Goal: Information Seeking & Learning: Learn about a topic

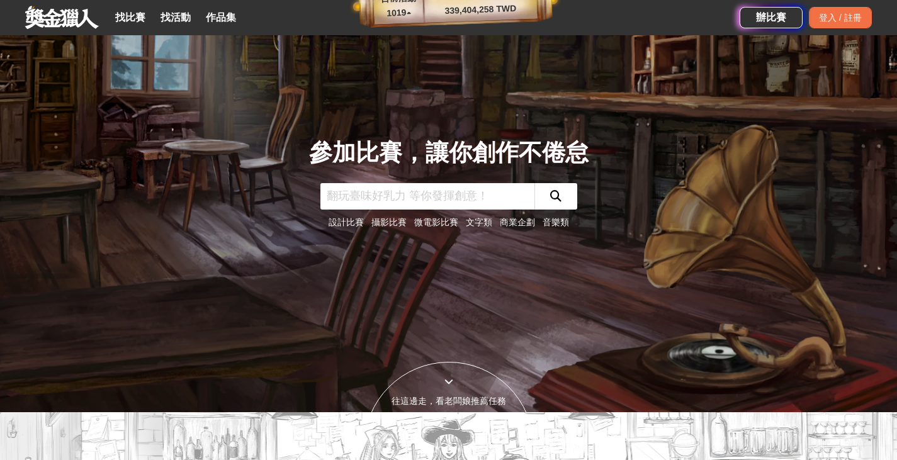
scroll to position [63, 0]
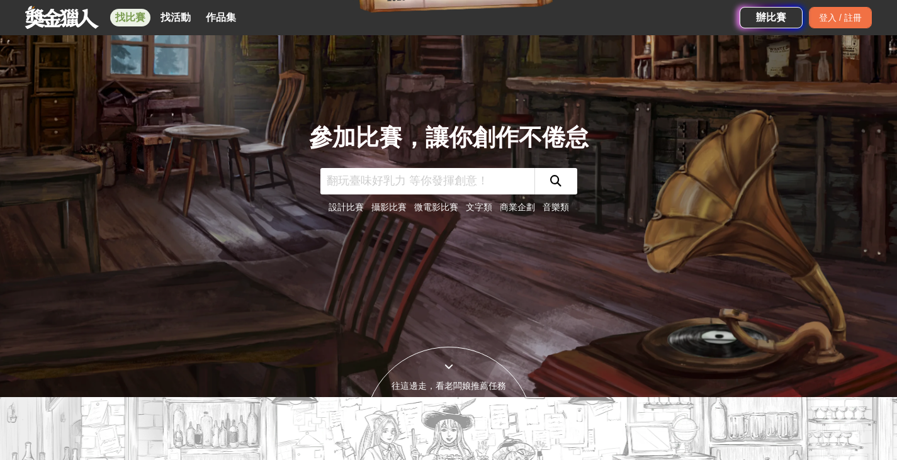
click at [136, 19] on link "找比賽" at bounding box center [130, 18] width 40 height 18
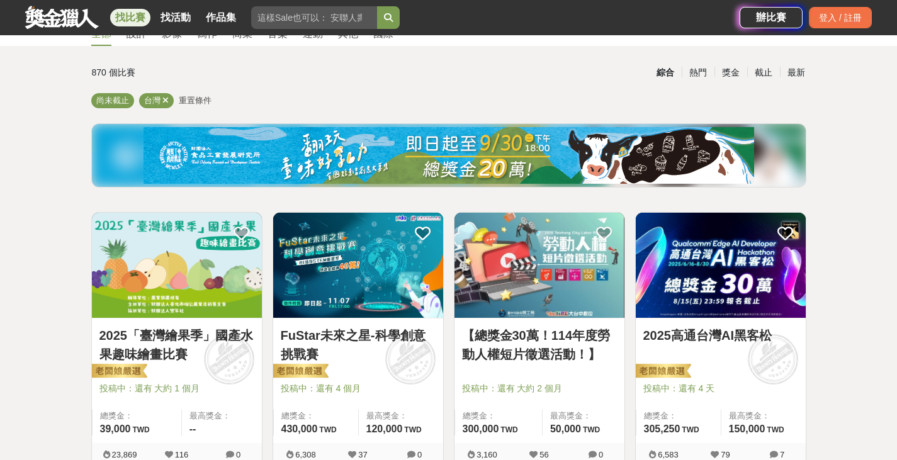
scroll to position [126, 0]
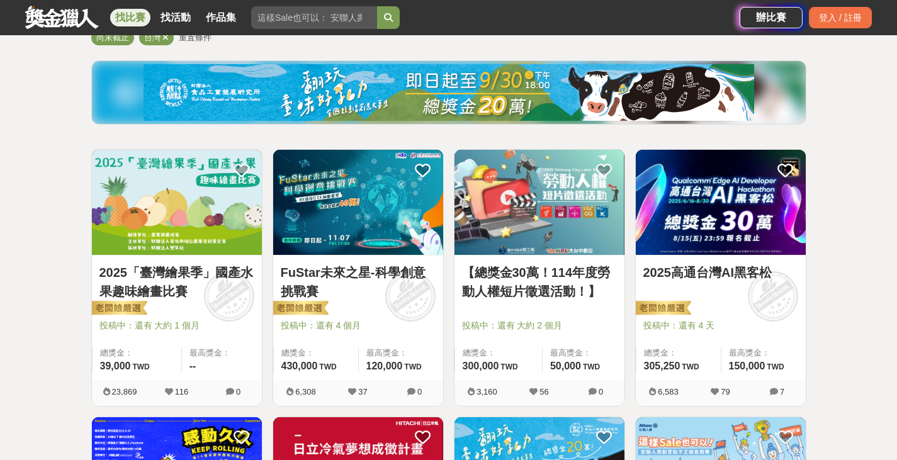
click at [733, 269] on link "2025高通台灣AI黑客松" at bounding box center [720, 272] width 155 height 19
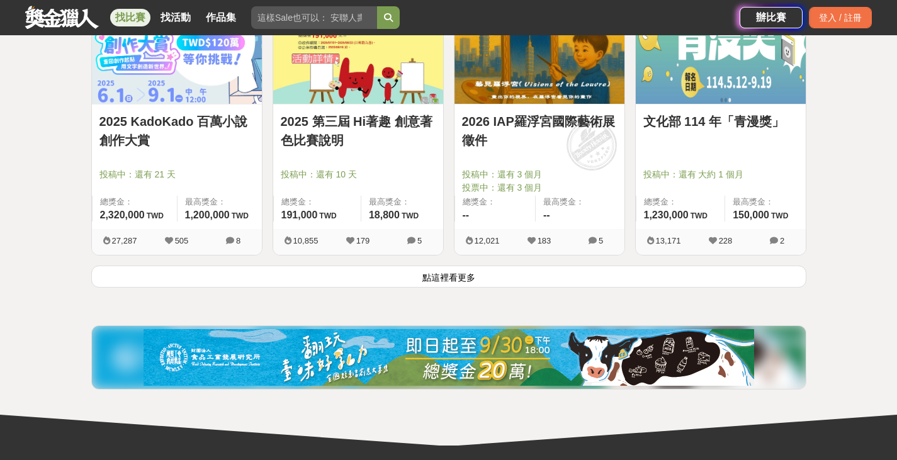
scroll to position [1699, 0]
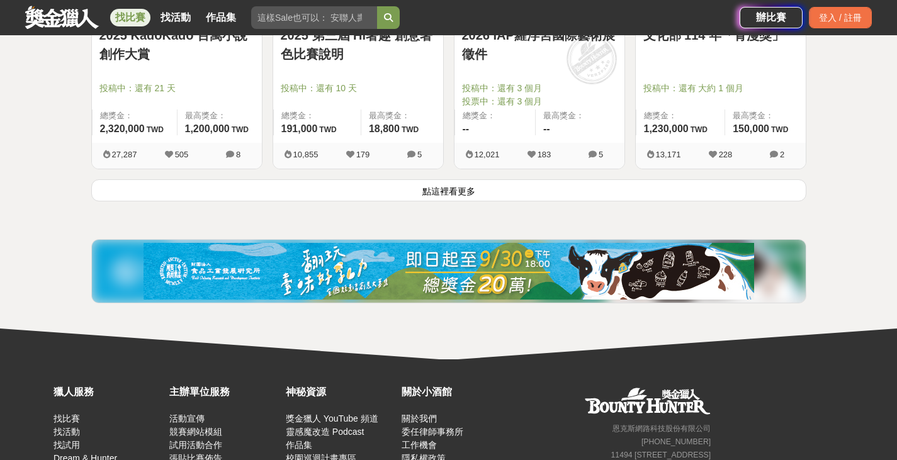
click at [543, 182] on button "點這裡看更多" at bounding box center [448, 190] width 715 height 22
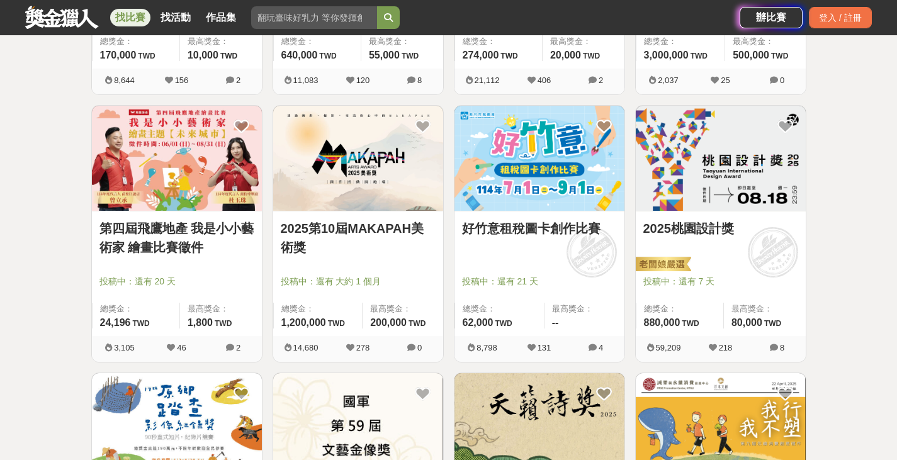
scroll to position [3020, 0]
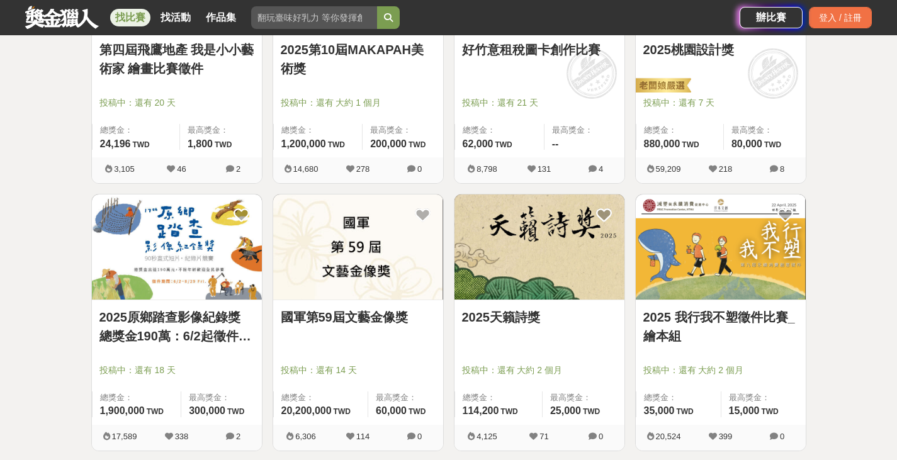
click at [278, 20] on input "search" at bounding box center [314, 17] width 126 height 23
type input "A"
type input "數據"
click at [377, 6] on button "submit" at bounding box center [388, 17] width 23 height 23
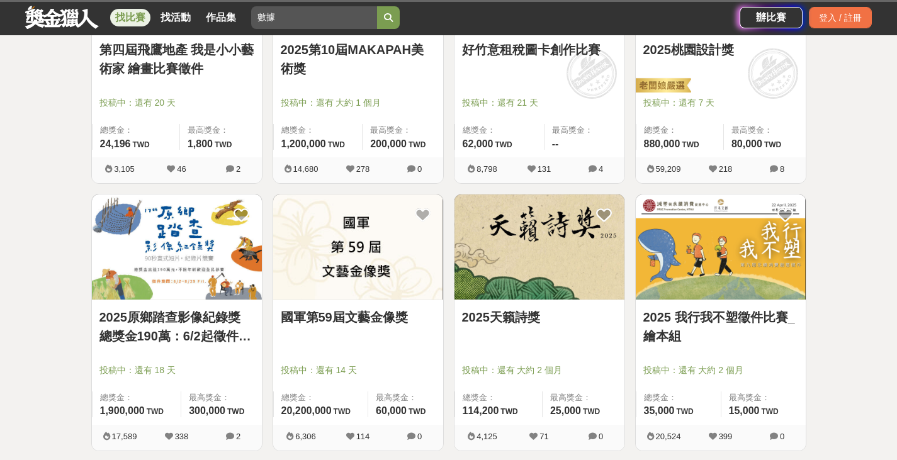
scroll to position [149, 0]
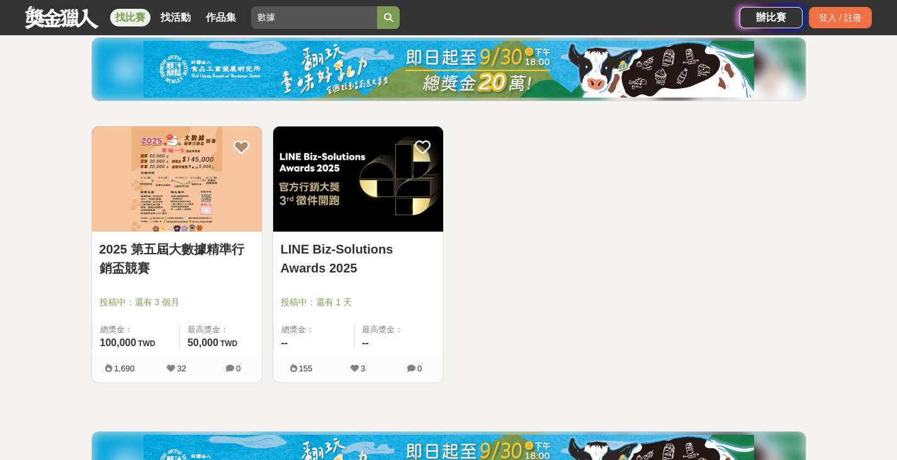
click at [178, 243] on link "2025 第五屆大數據精準行銷盃競賽" at bounding box center [176, 259] width 155 height 38
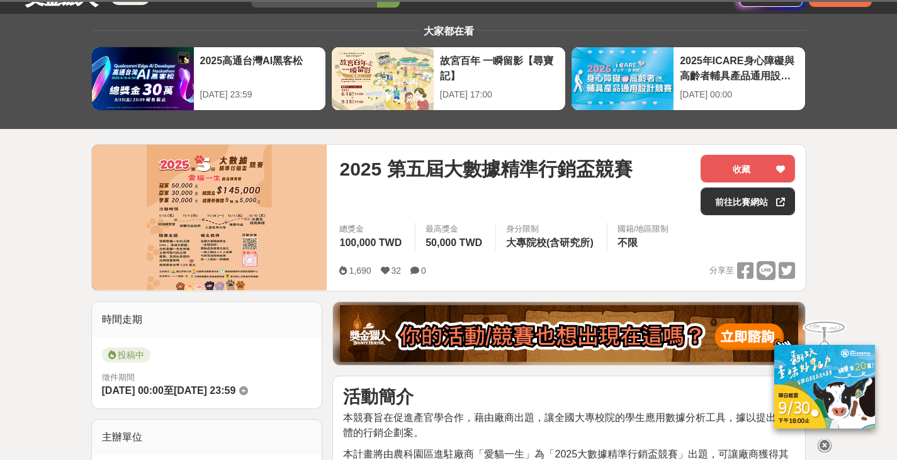
scroll to position [63, 0]
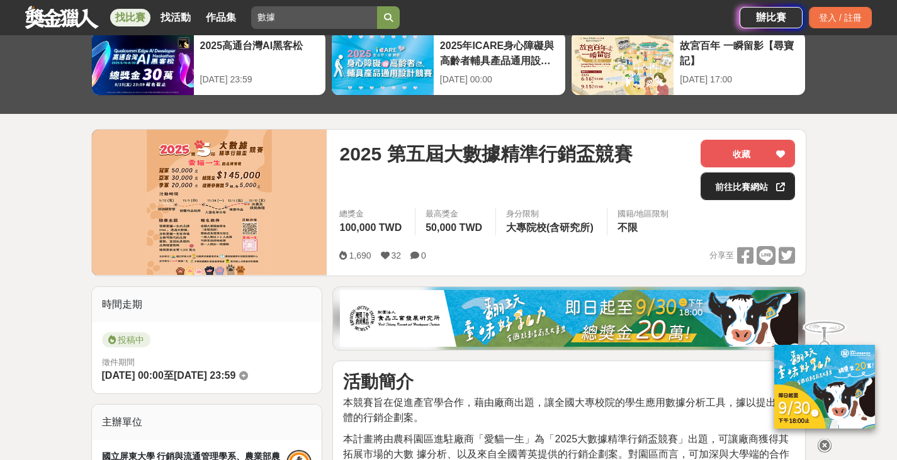
click at [734, 188] on link "前往比賽網站" at bounding box center [747, 186] width 94 height 28
